Goal: Find contact information: Find contact information

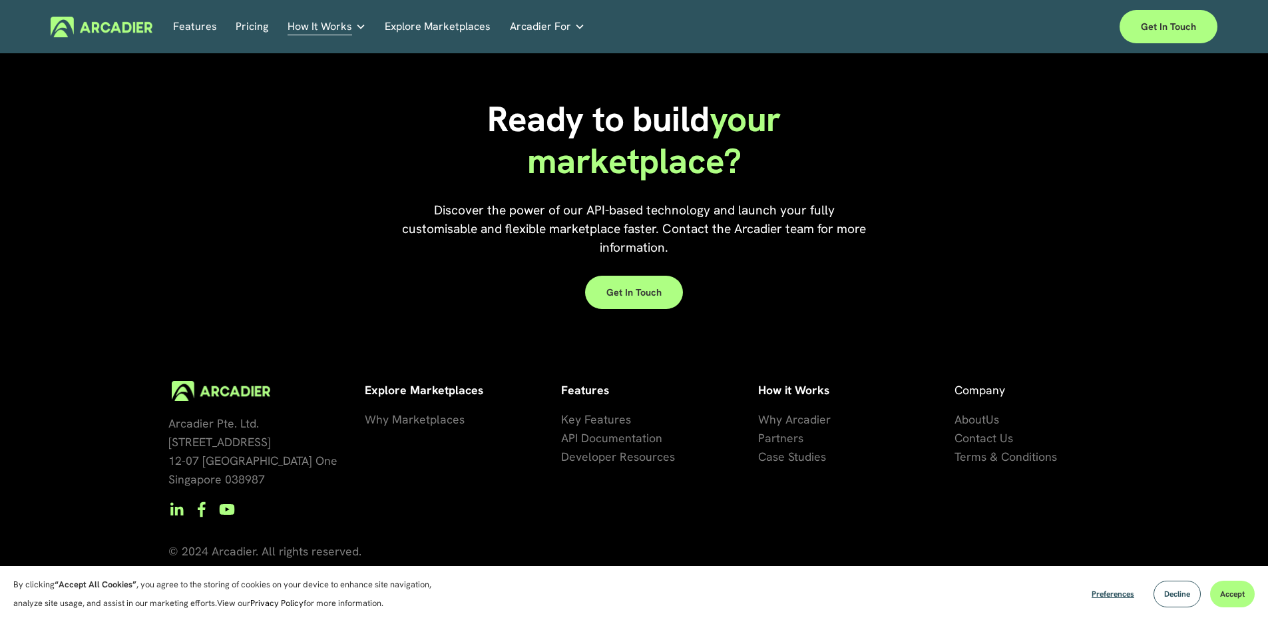
scroll to position [3067, 0]
click at [355, 334] on div "Arcadier Pte. Ltd. 7 Temasek Boulevard 12-07 Suntec Tower One Singapore 038987 …" at bounding box center [634, 475] width 1268 height 291
click at [194, 477] on span "Arcadier Pte. Ltd. 7 Temasek Boulevard 12-07 Suntec Tower One Singapore 038987" at bounding box center [252, 450] width 169 height 71
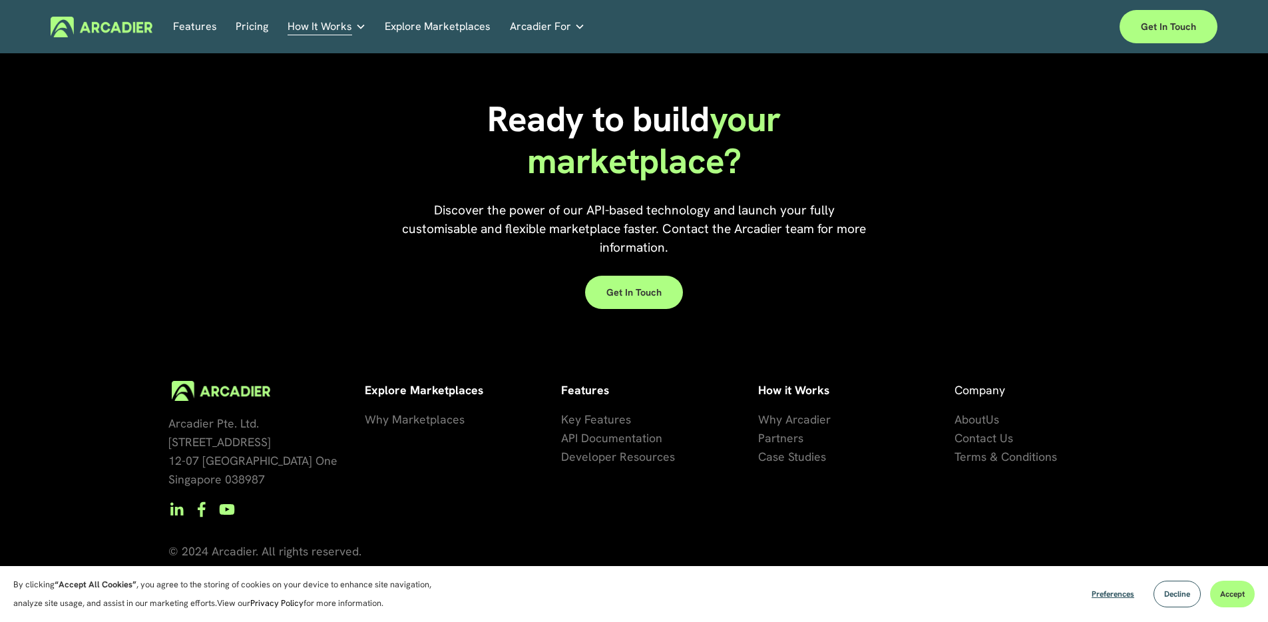
click at [233, 392] on div at bounding box center [221, 391] width 99 height 20
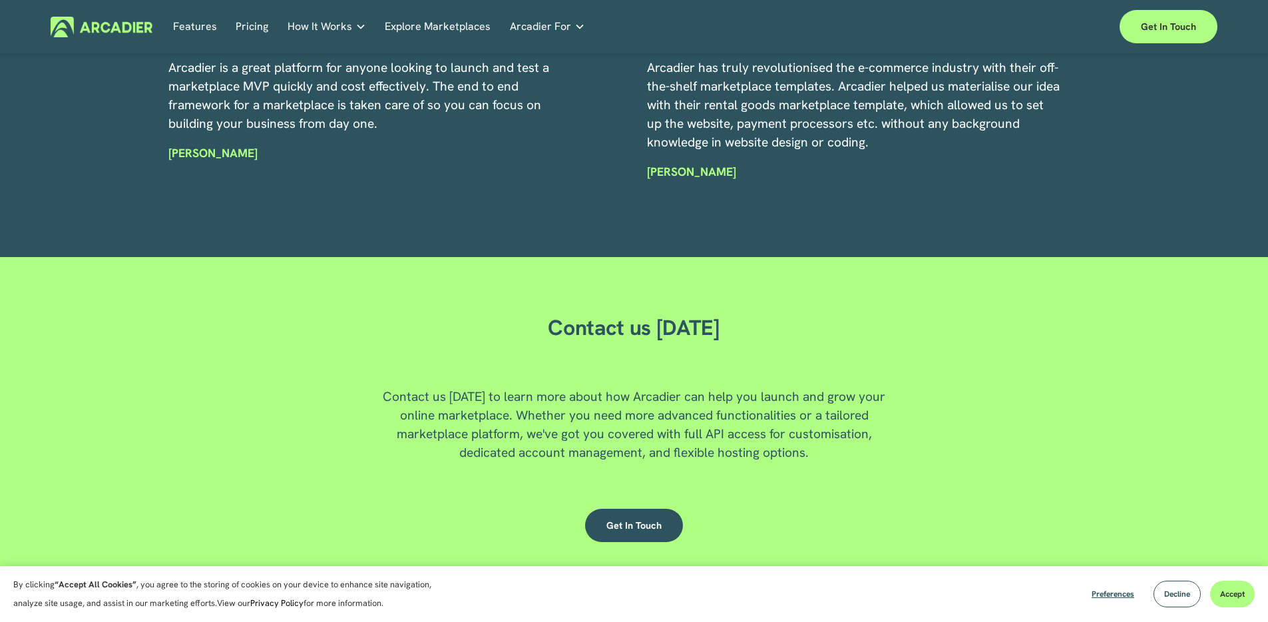
scroll to position [3607, 0]
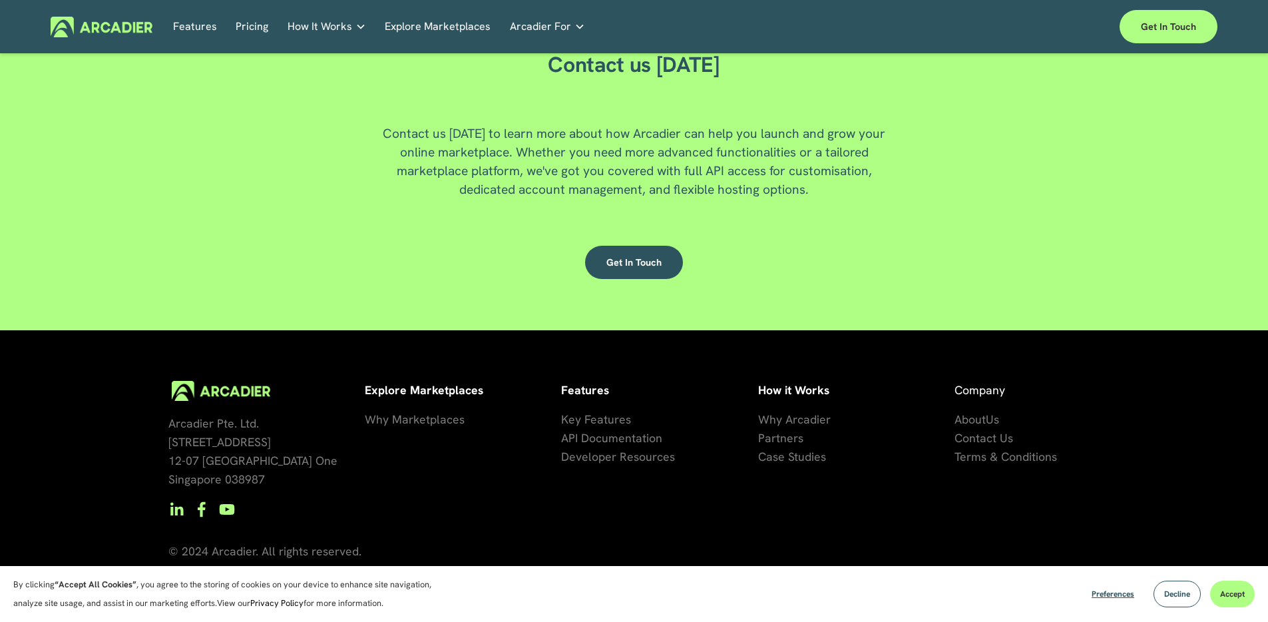
click at [977, 417] on span "About" at bounding box center [970, 418] width 31 height 15
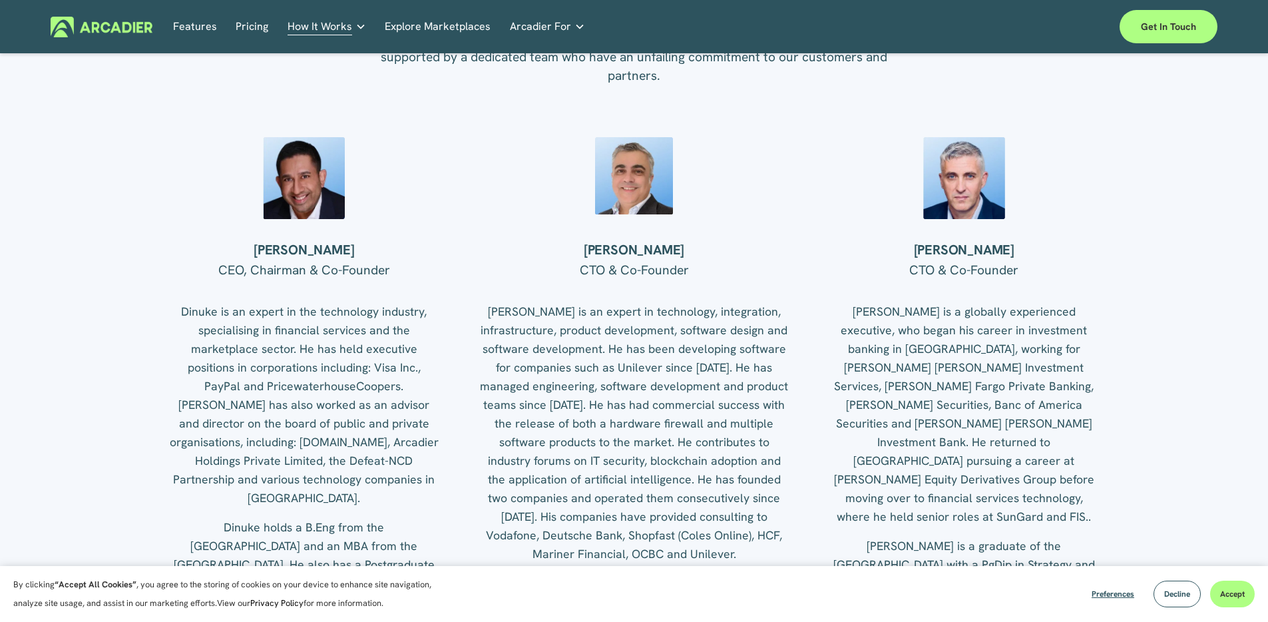
scroll to position [1728, 0]
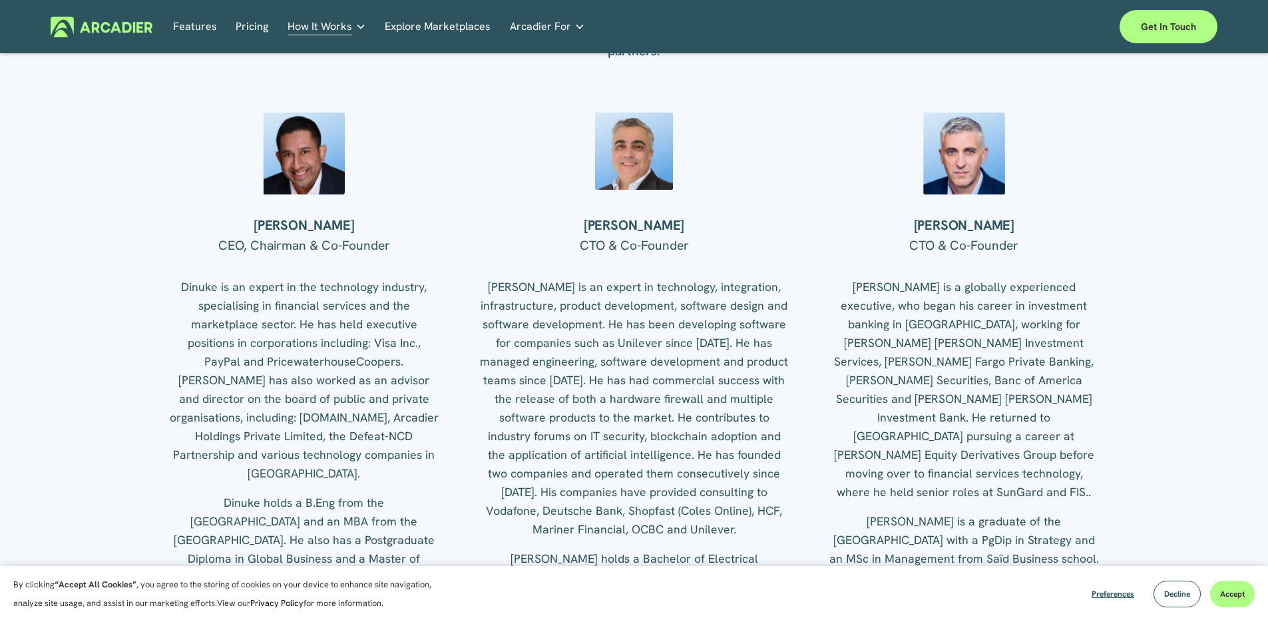
click at [973, 224] on h4 "Gary Ramsell" at bounding box center [964, 225] width 272 height 17
click at [939, 223] on h4 "Gary Ramsell" at bounding box center [964, 225] width 272 height 17
drag, startPoint x: 933, startPoint y: 226, endPoint x: 1094, endPoint y: 240, distance: 161.1
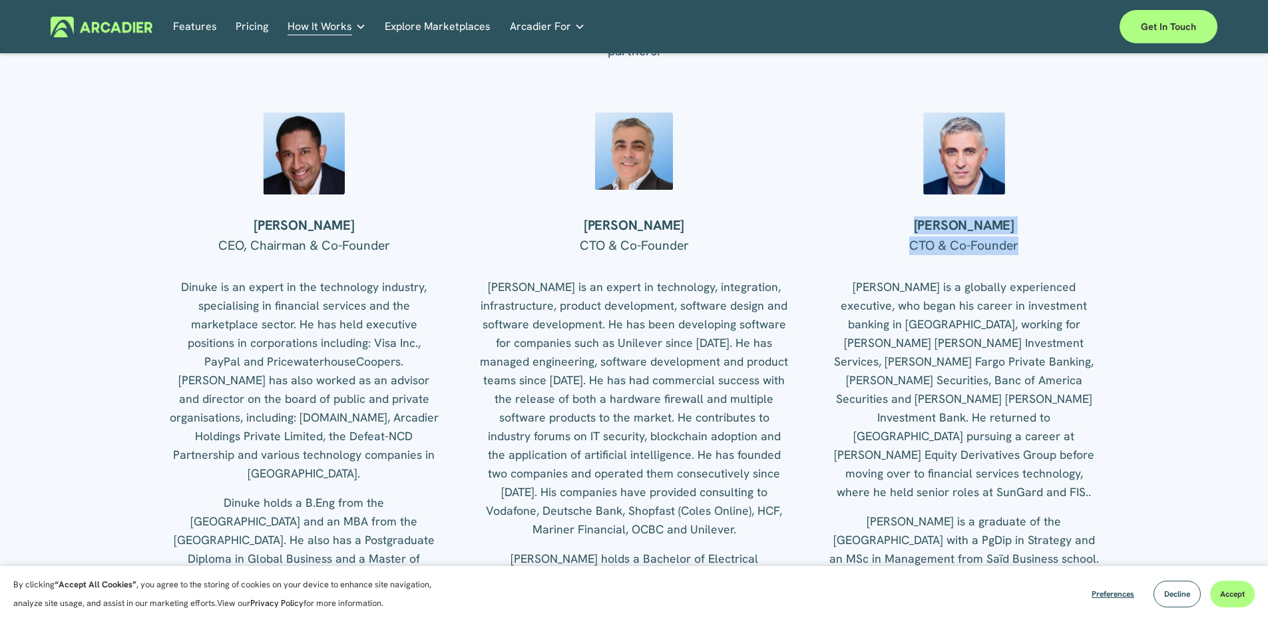
click at [1094, 240] on div "OUR TEAM Executive leadership As Arcadier grows globally, the depth and diversi…" at bounding box center [634, 267] width 1268 height 807
click at [1015, 224] on h4 "Gary Ramsell" at bounding box center [964, 225] width 272 height 17
click at [969, 221] on h4 "Gary Ramsell" at bounding box center [964, 225] width 272 height 17
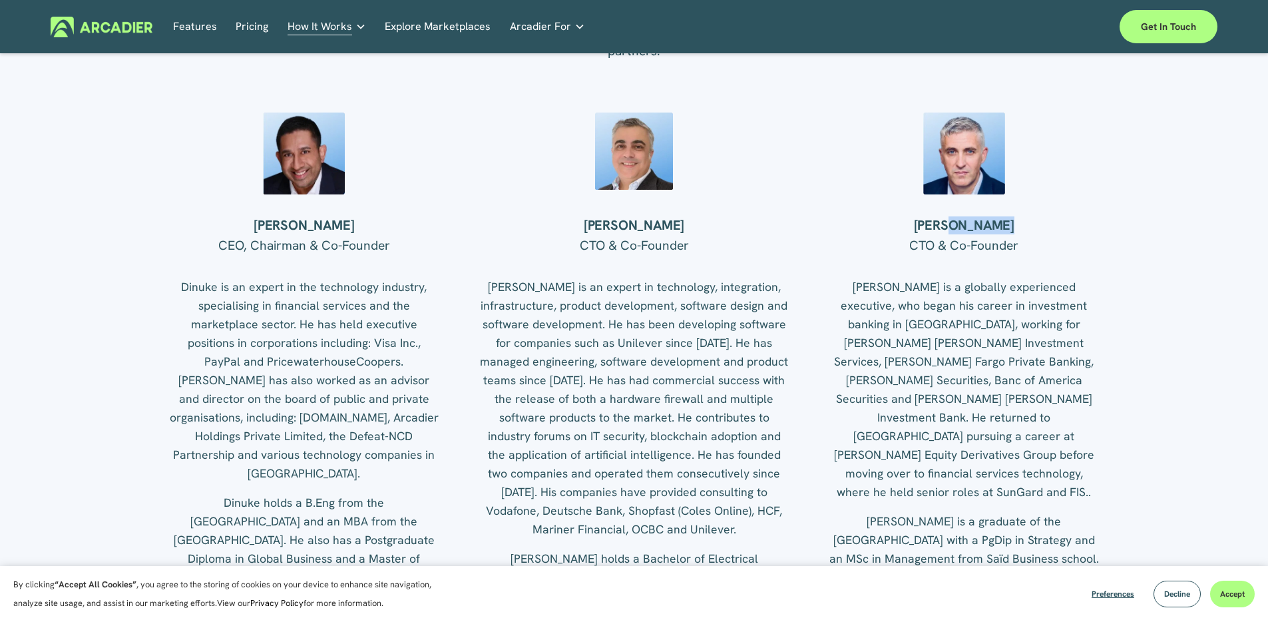
click at [961, 229] on h4 "Gary Ramsell" at bounding box center [964, 225] width 272 height 17
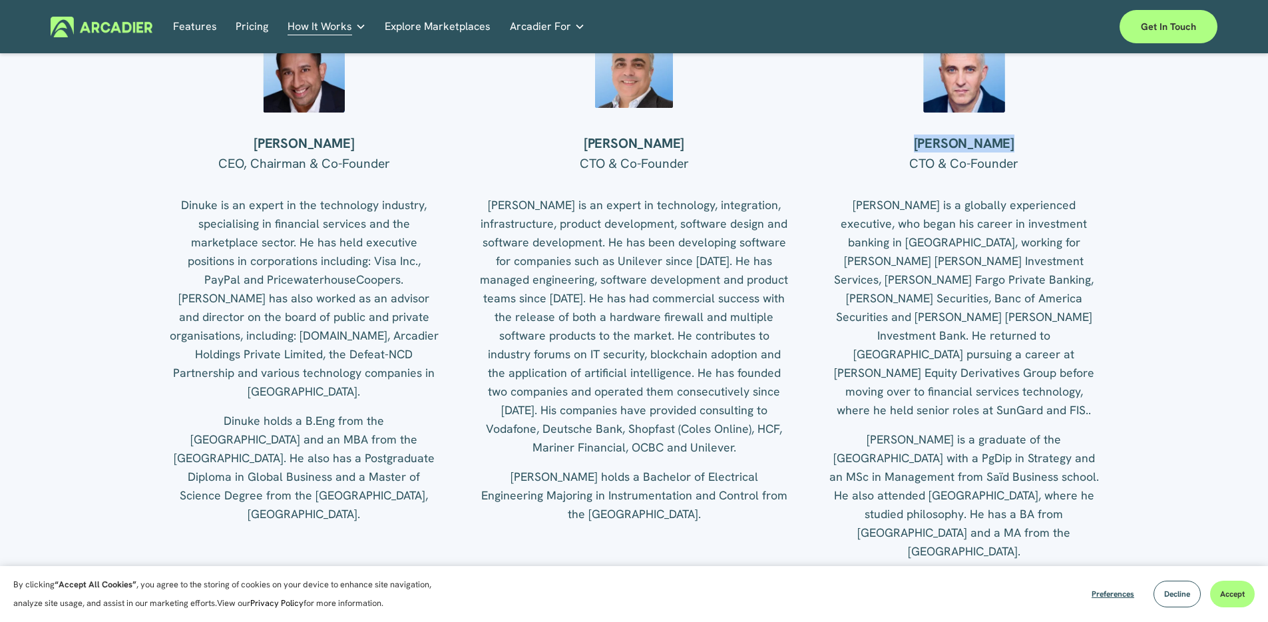
scroll to position [1754, 0]
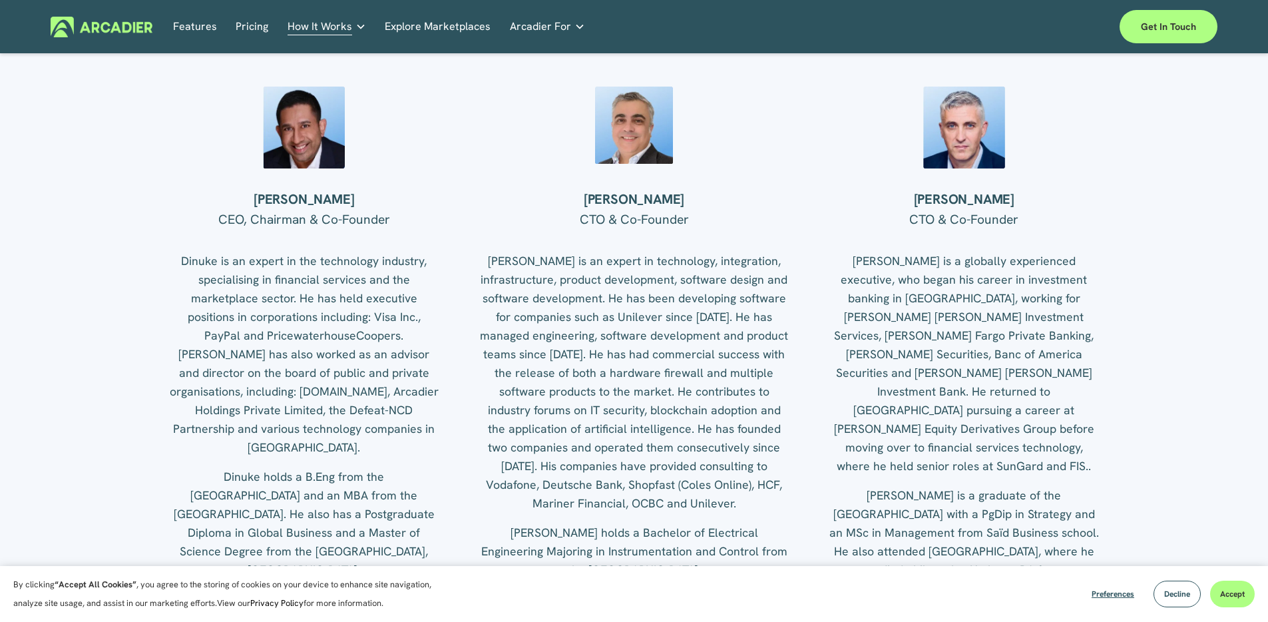
click at [913, 258] on p "Gary is a globally experienced executive, who began his career in investment ba…" at bounding box center [964, 364] width 272 height 224
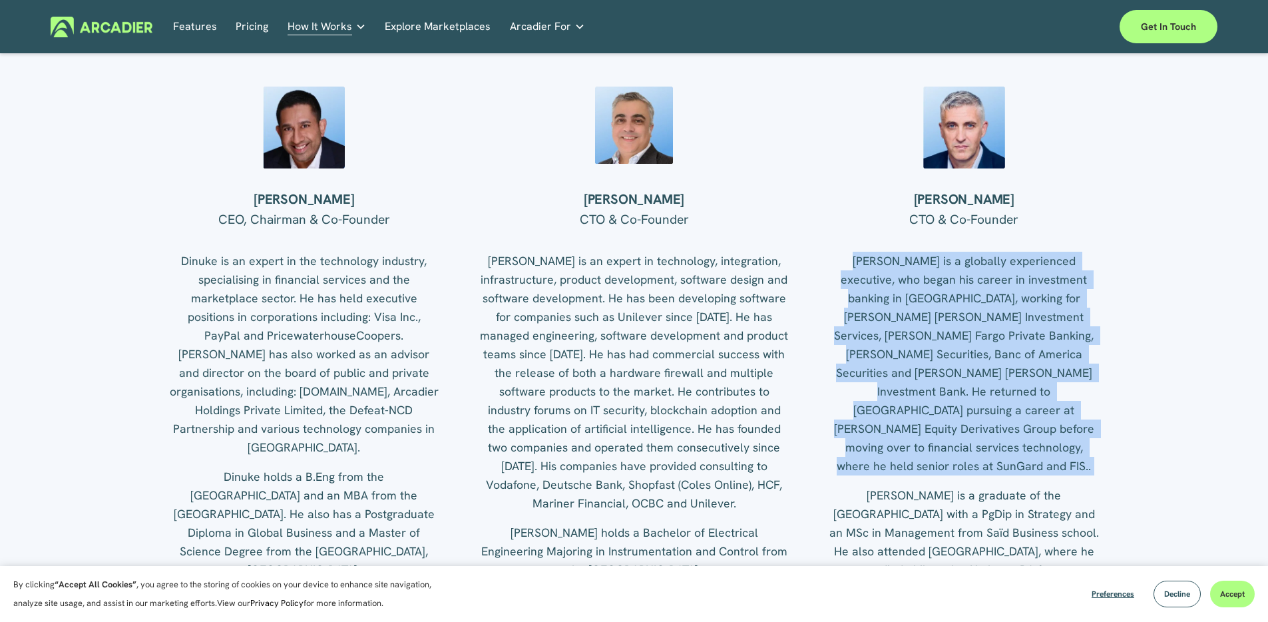
click at [913, 258] on p "Gary is a globally experienced executive, who began his career in investment ba…" at bounding box center [964, 364] width 272 height 224
click at [953, 430] on p "Gary is a globally experienced executive, who began his career in investment ba…" at bounding box center [964, 364] width 272 height 224
